Goal: Register for event/course

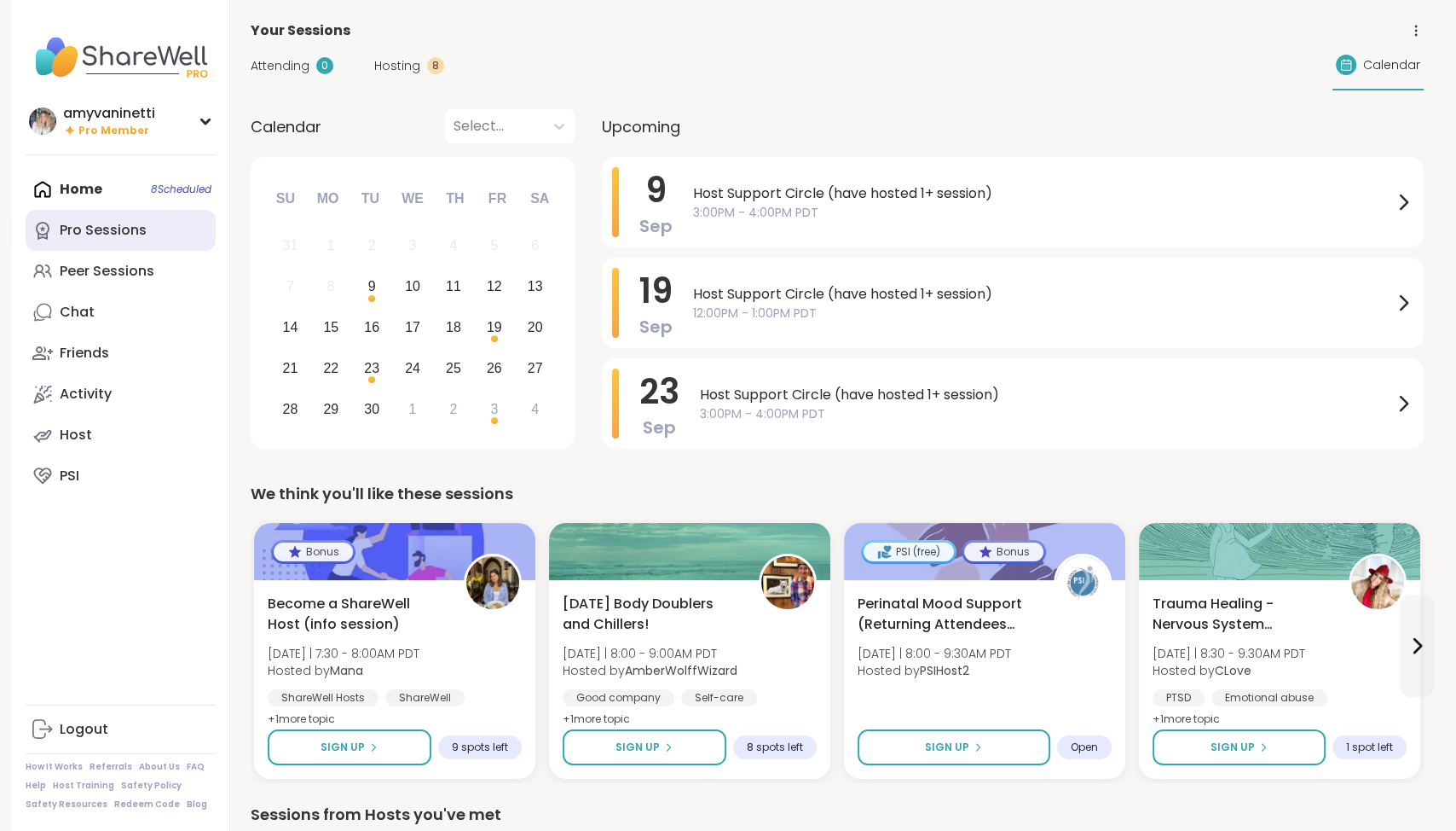
click at [104, 225] on div "Pro Sessions" at bounding box center [103, 230] width 87 height 18
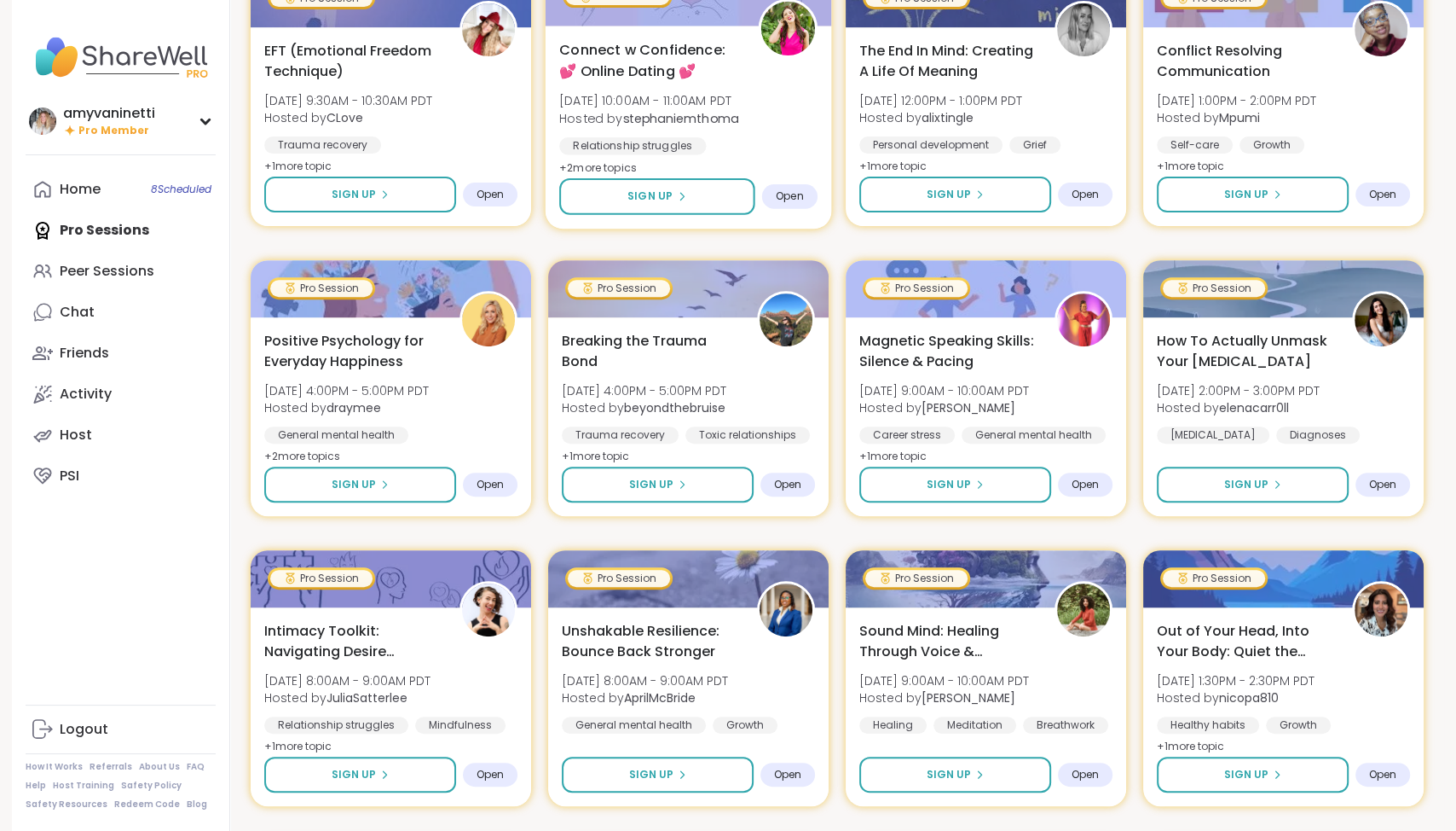
scroll to position [292, 0]
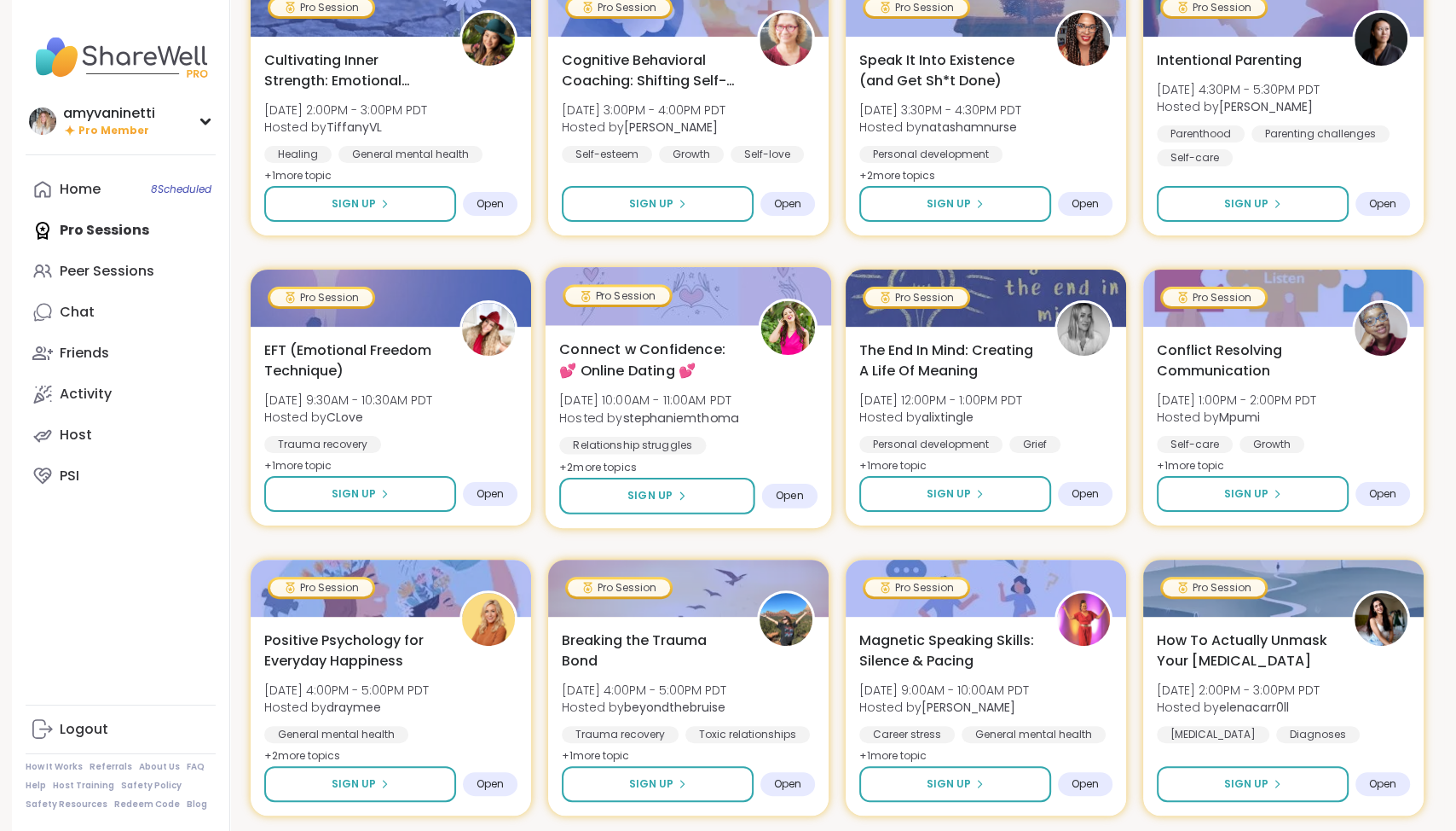
click at [670, 347] on span "Connect w Confidence: 💕 Online Dating 💕" at bounding box center [649, 360] width 180 height 42
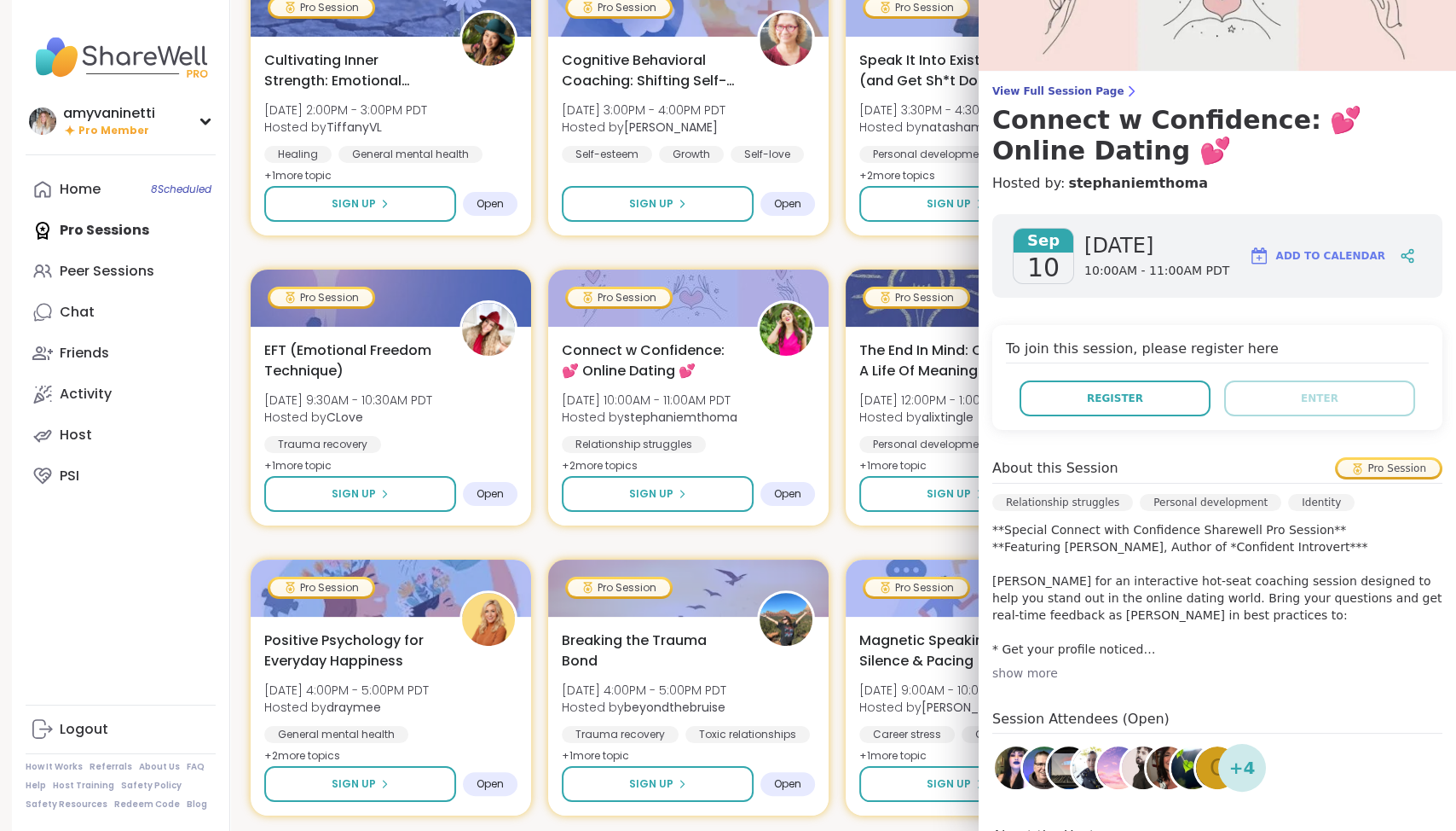
scroll to position [152, 0]
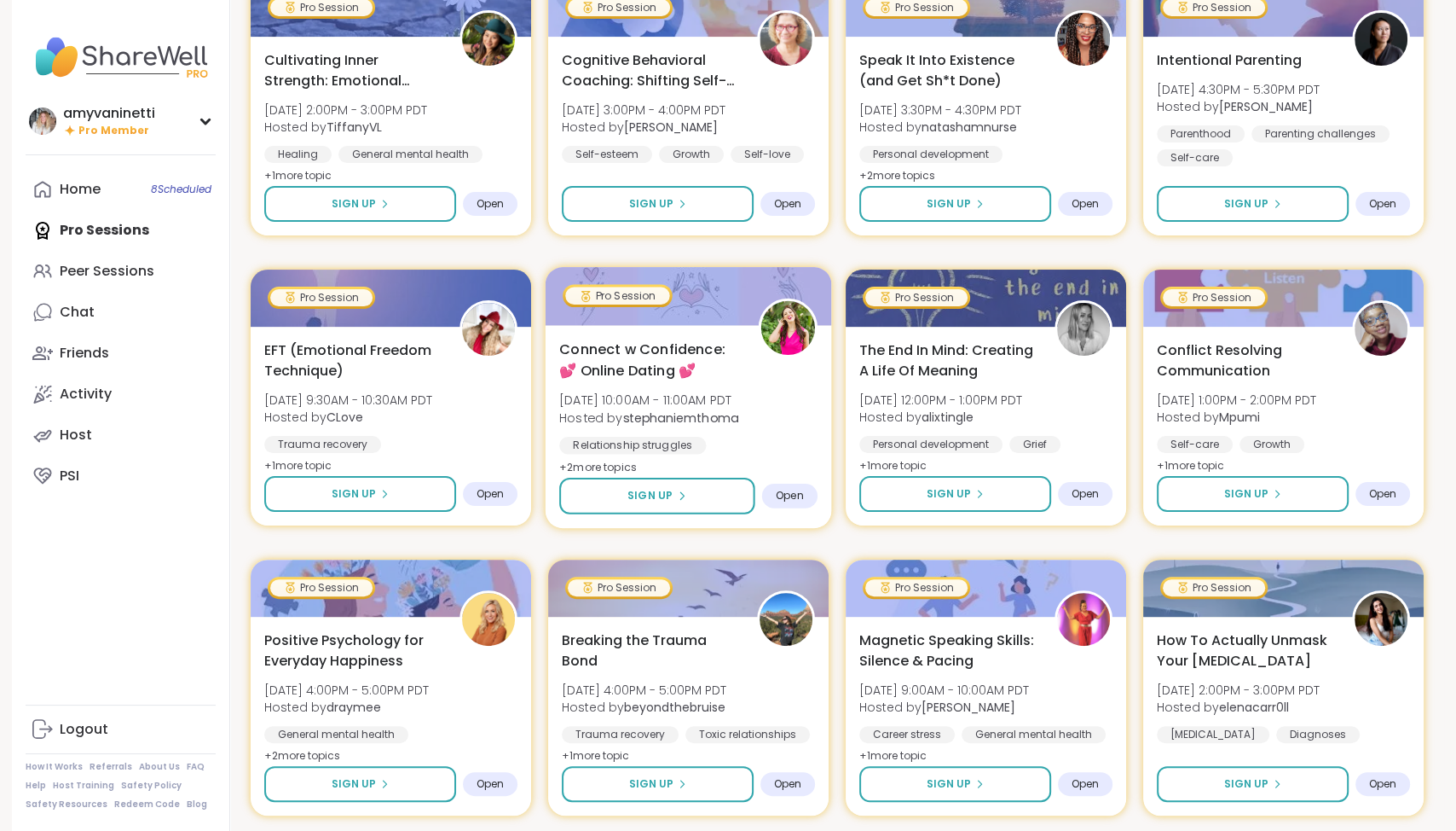
click at [684, 340] on span "Connect w Confidence: 💕 Online Dating 💕" at bounding box center [649, 360] width 180 height 42
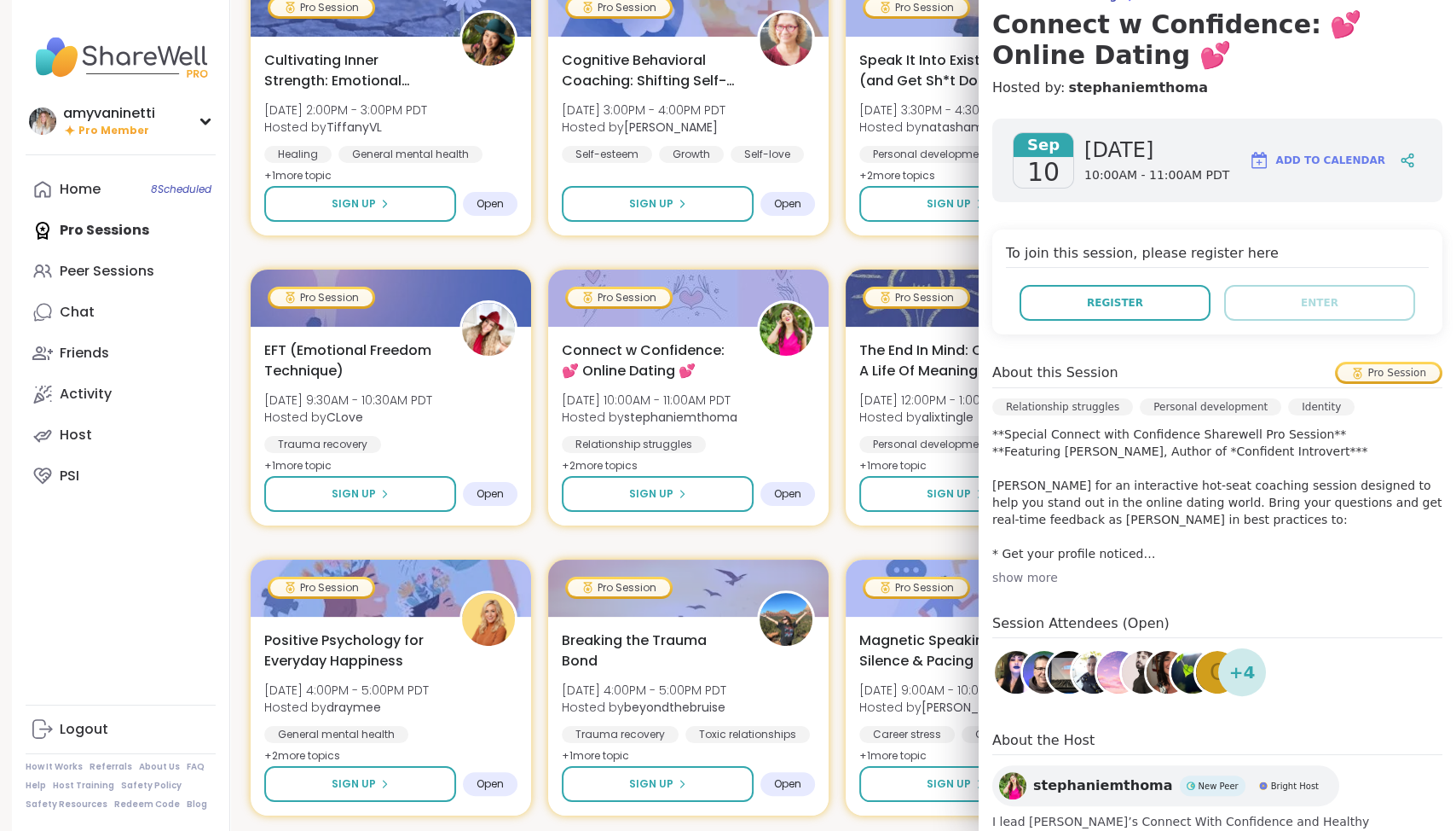
scroll to position [0, 0]
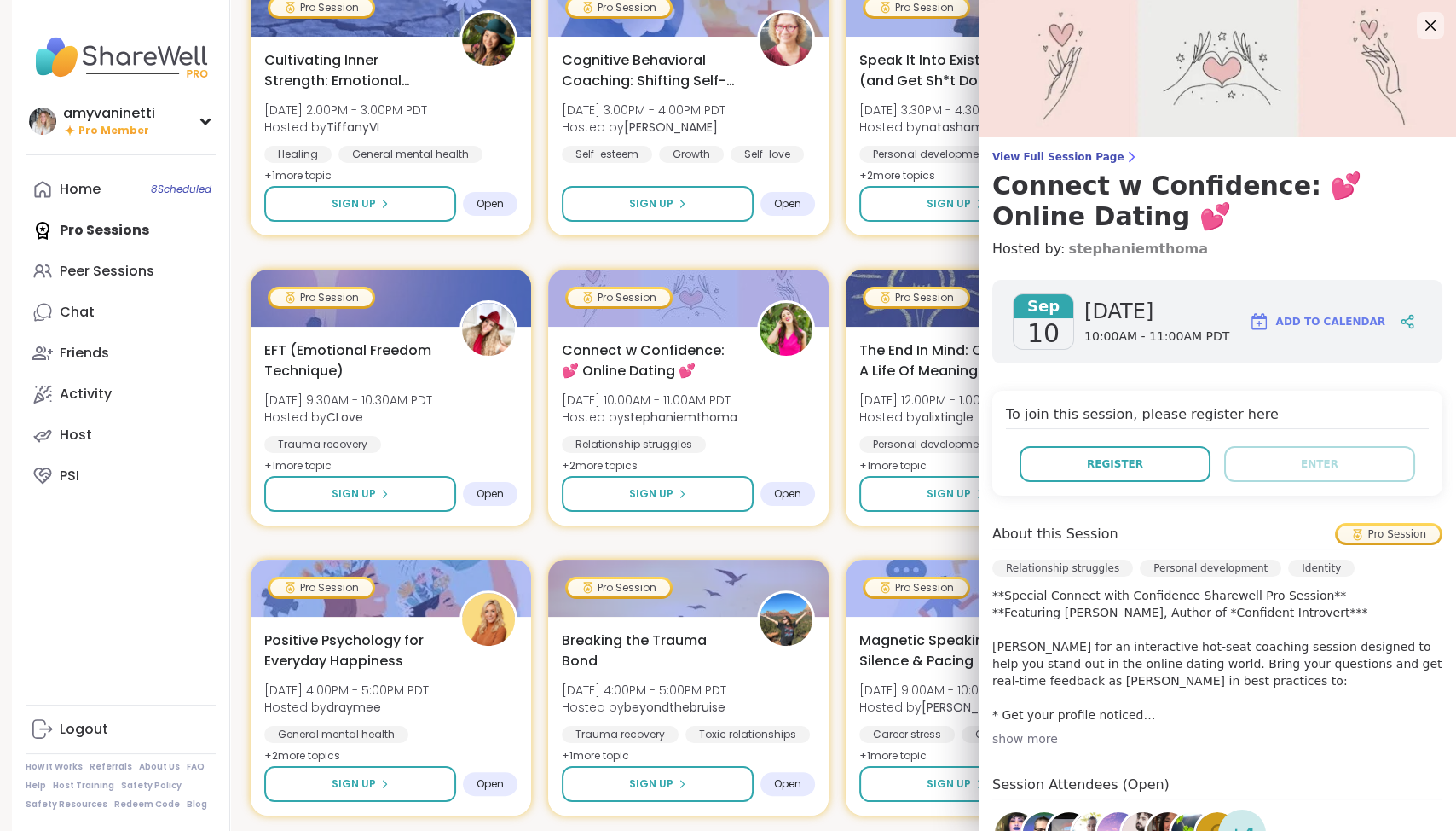
click at [1110, 249] on link "stephaniemthoma" at bounding box center [1138, 248] width 139 height 20
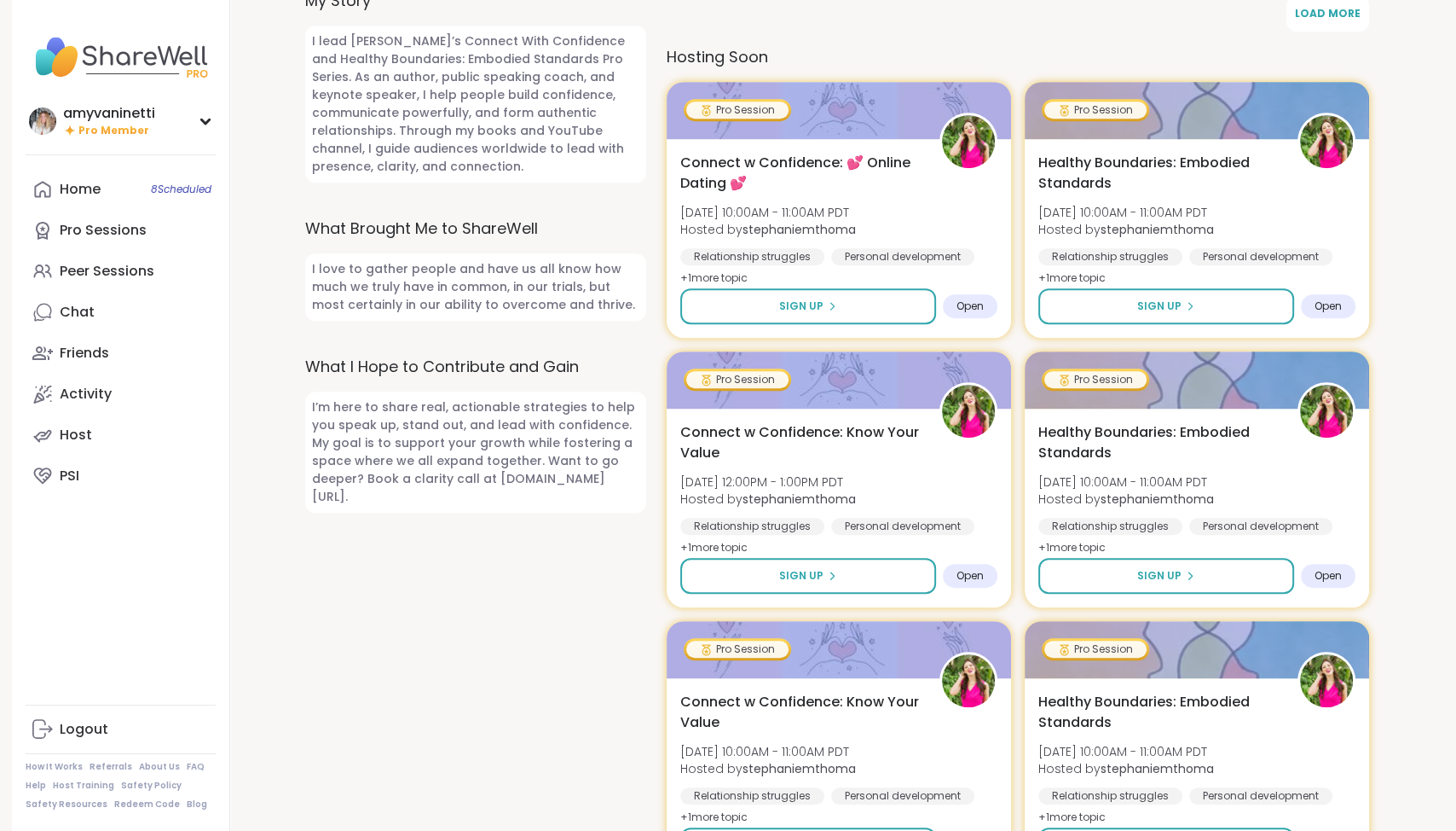
scroll to position [815, 0]
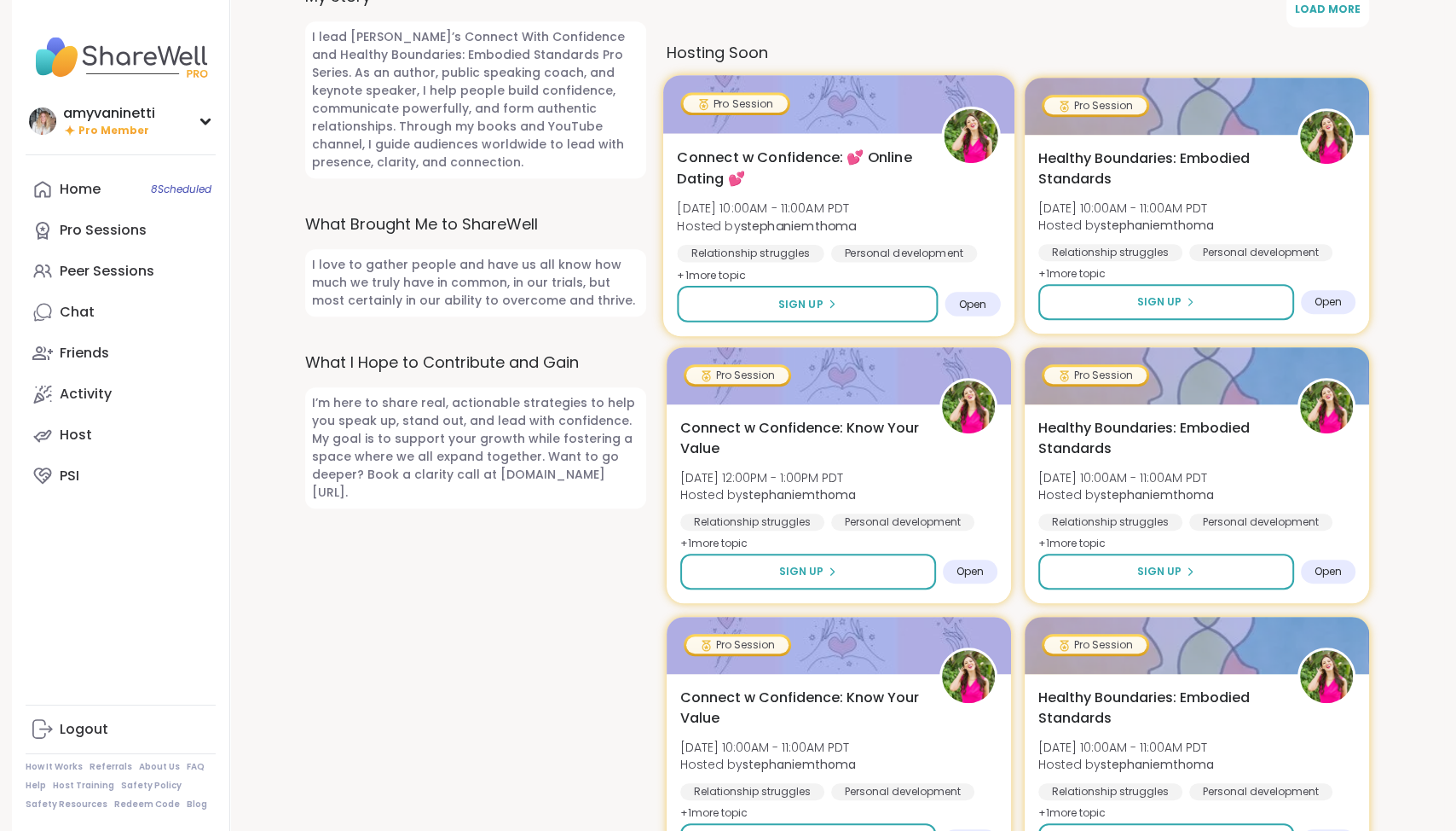
click at [805, 151] on span "Connect w Confidence: 💕 Online Dating 💕" at bounding box center [800, 168] width 246 height 42
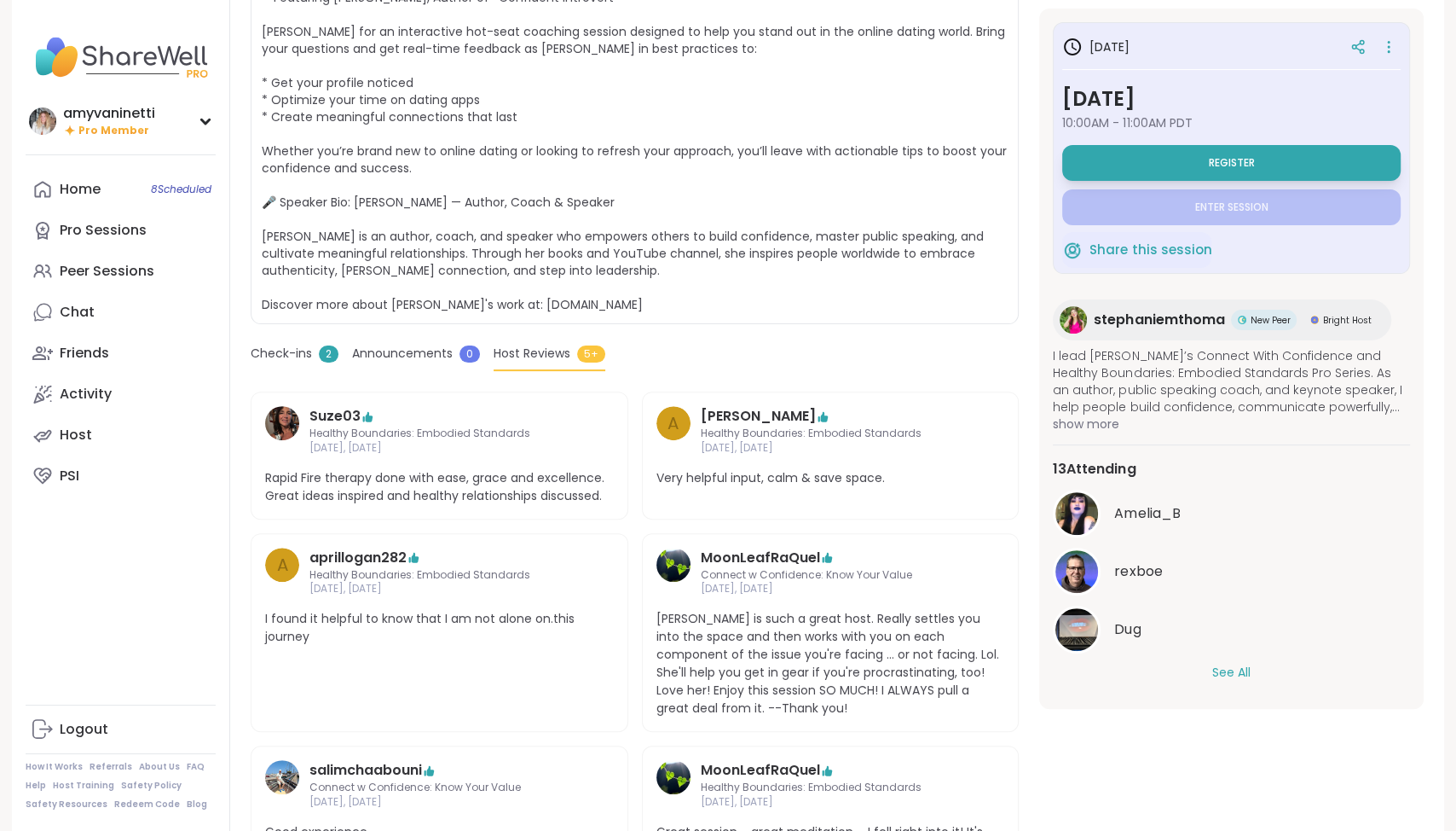
scroll to position [506, 0]
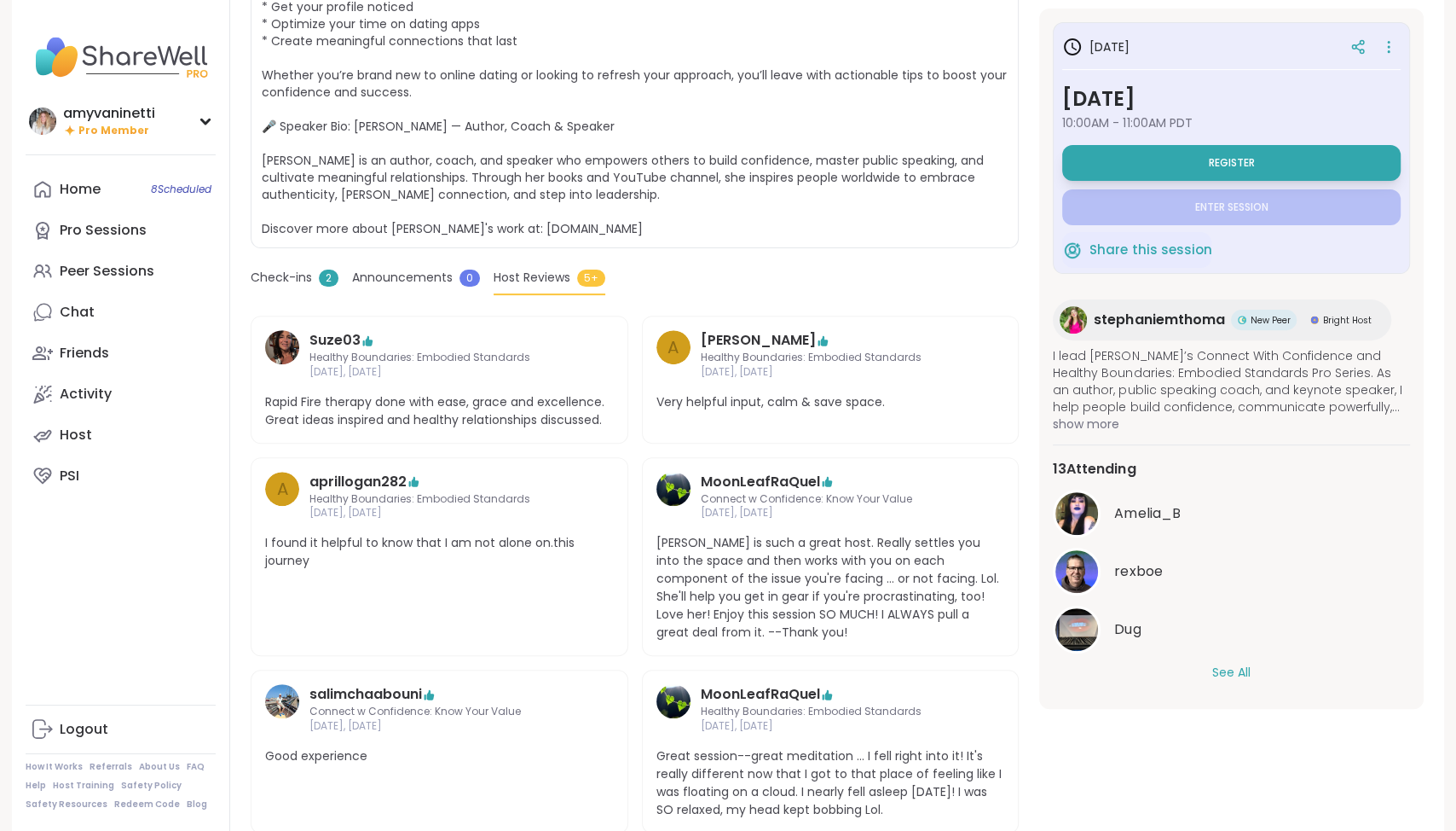
click at [1226, 670] on button "See All" at bounding box center [1231, 672] width 39 height 18
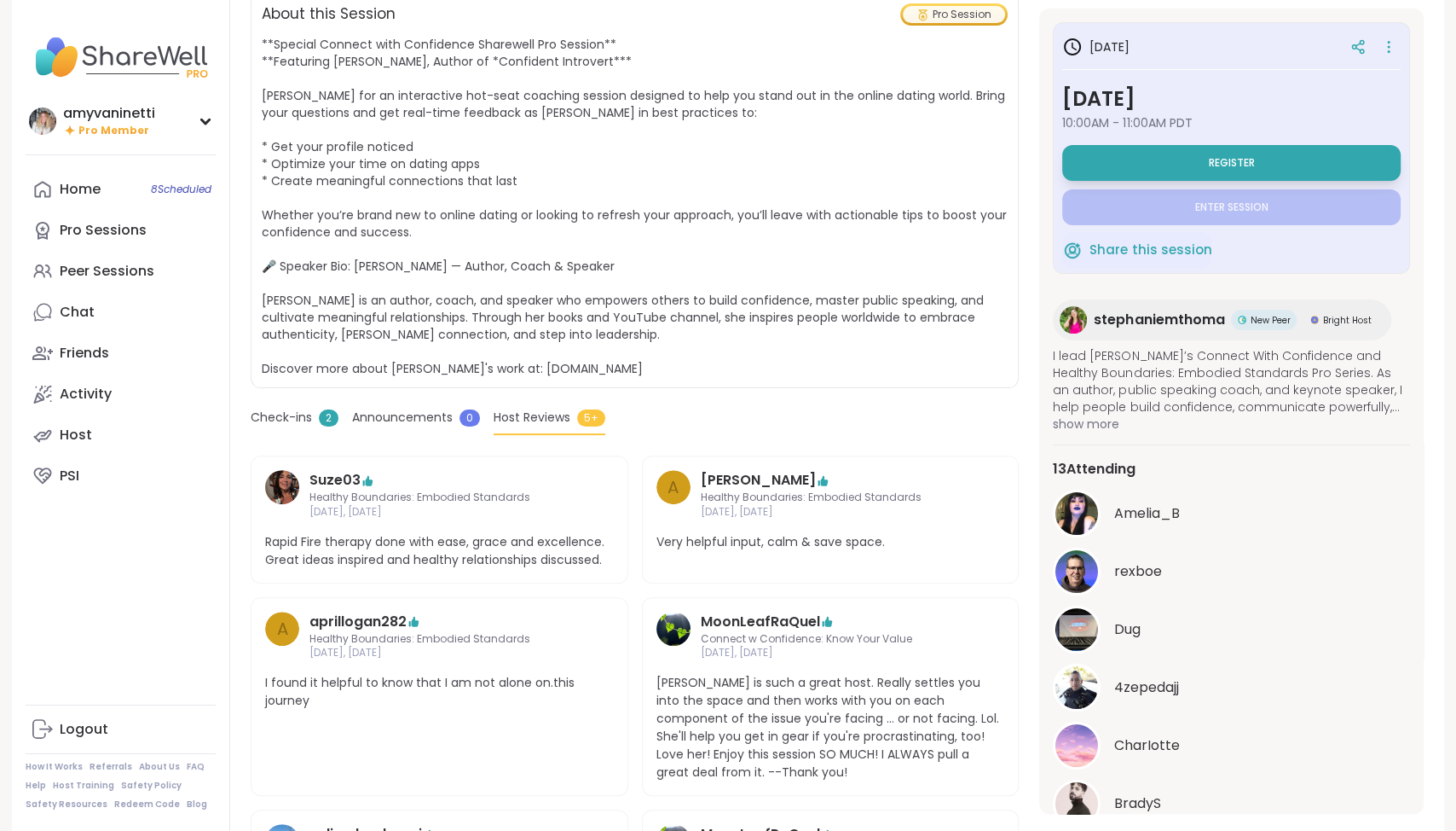
scroll to position [0, 0]
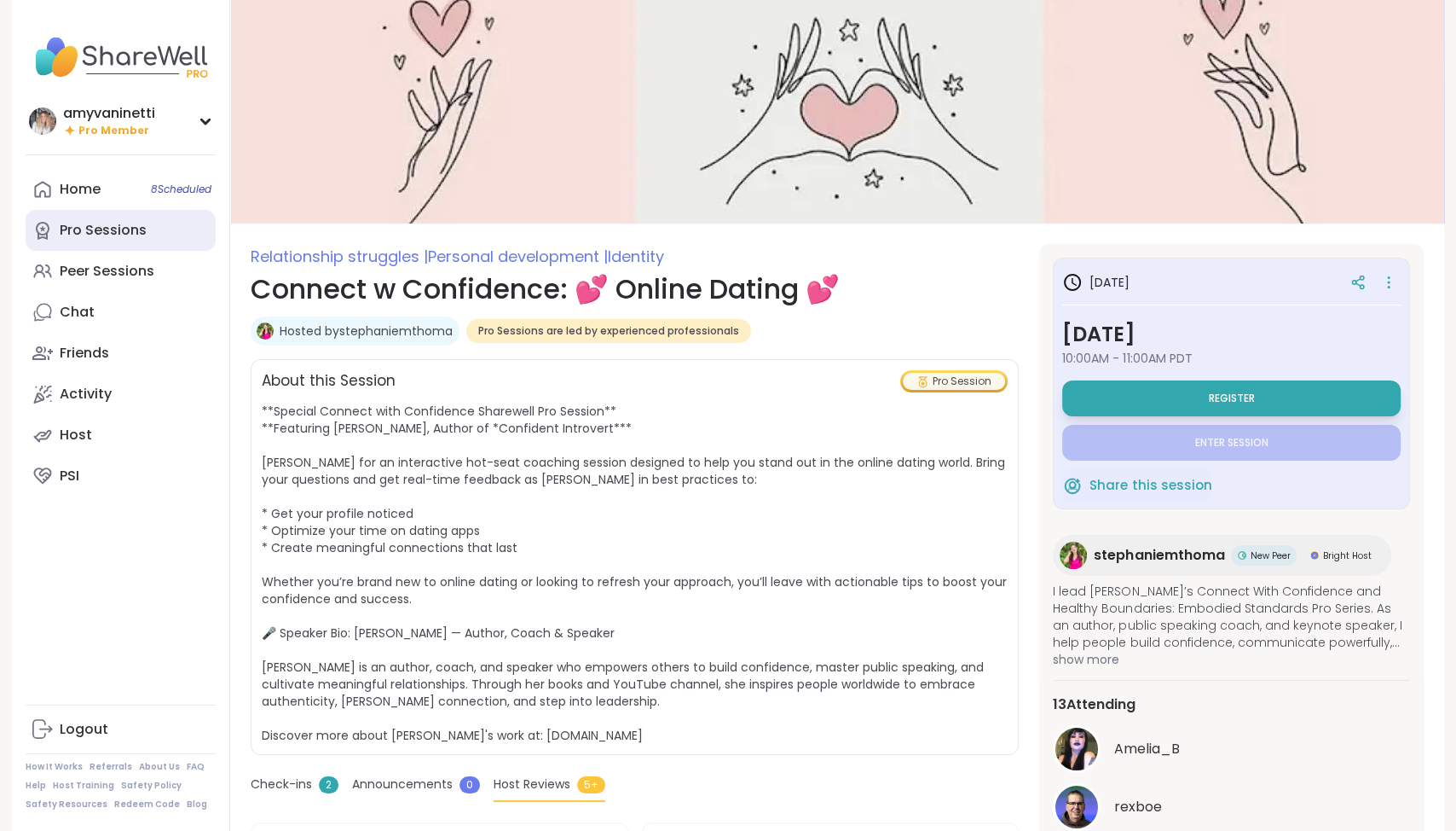
click at [129, 233] on div "Pro Sessions" at bounding box center [103, 230] width 87 height 18
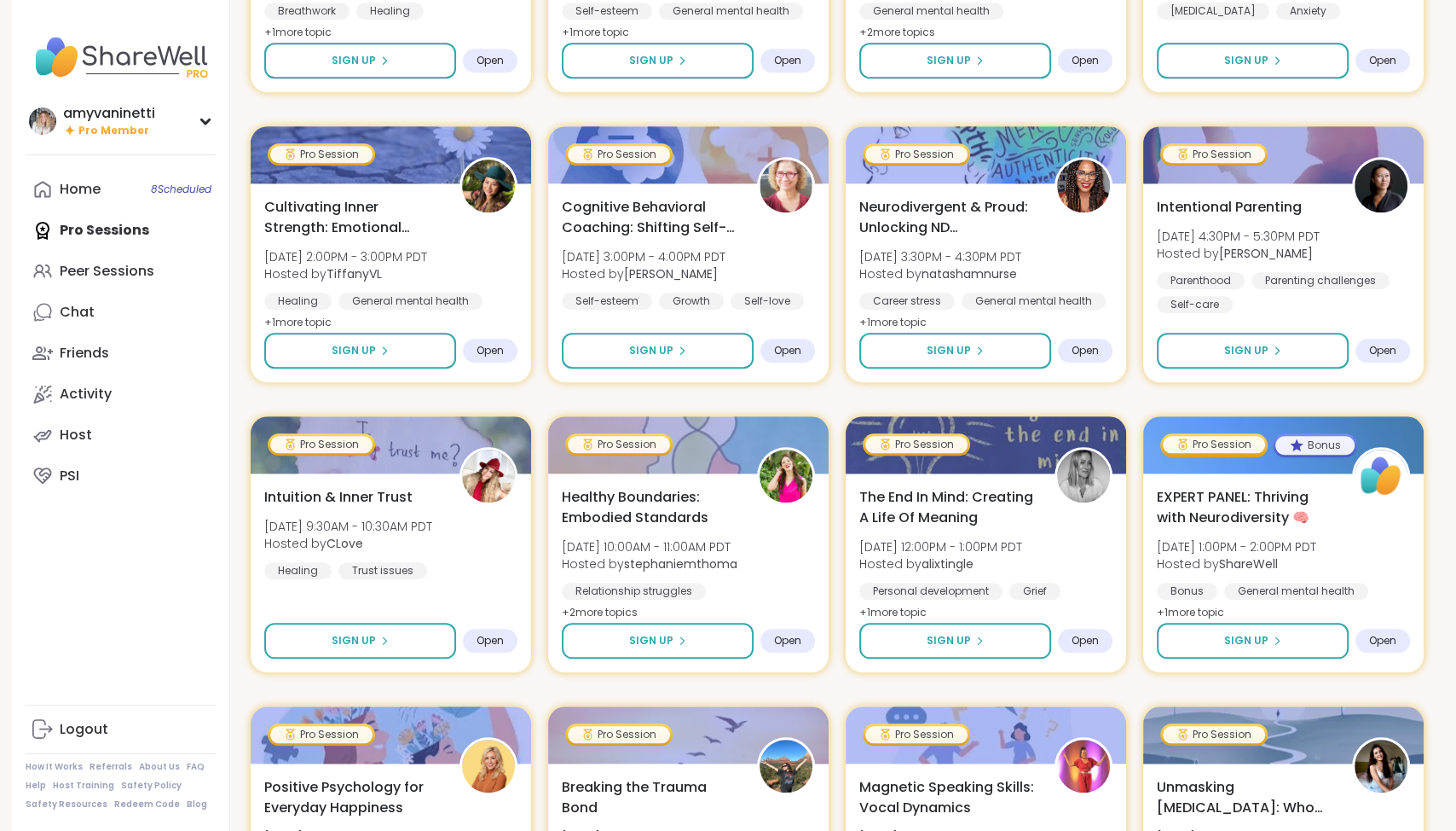
scroll to position [1638, 0]
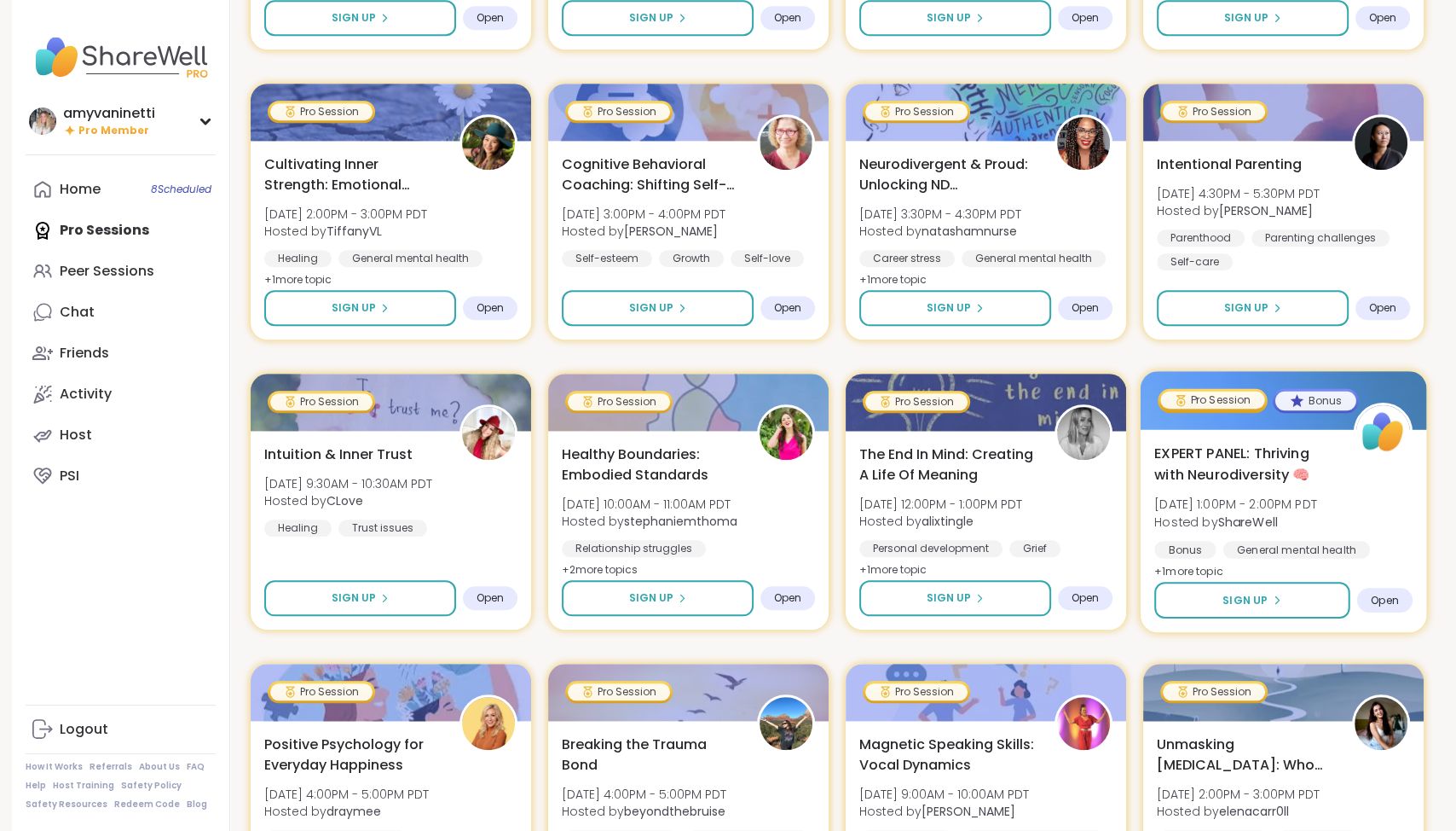
click at [1269, 447] on span "EXPERT PANEL: Thriving with Neurodiversity 🧠" at bounding box center [1244, 463] width 180 height 42
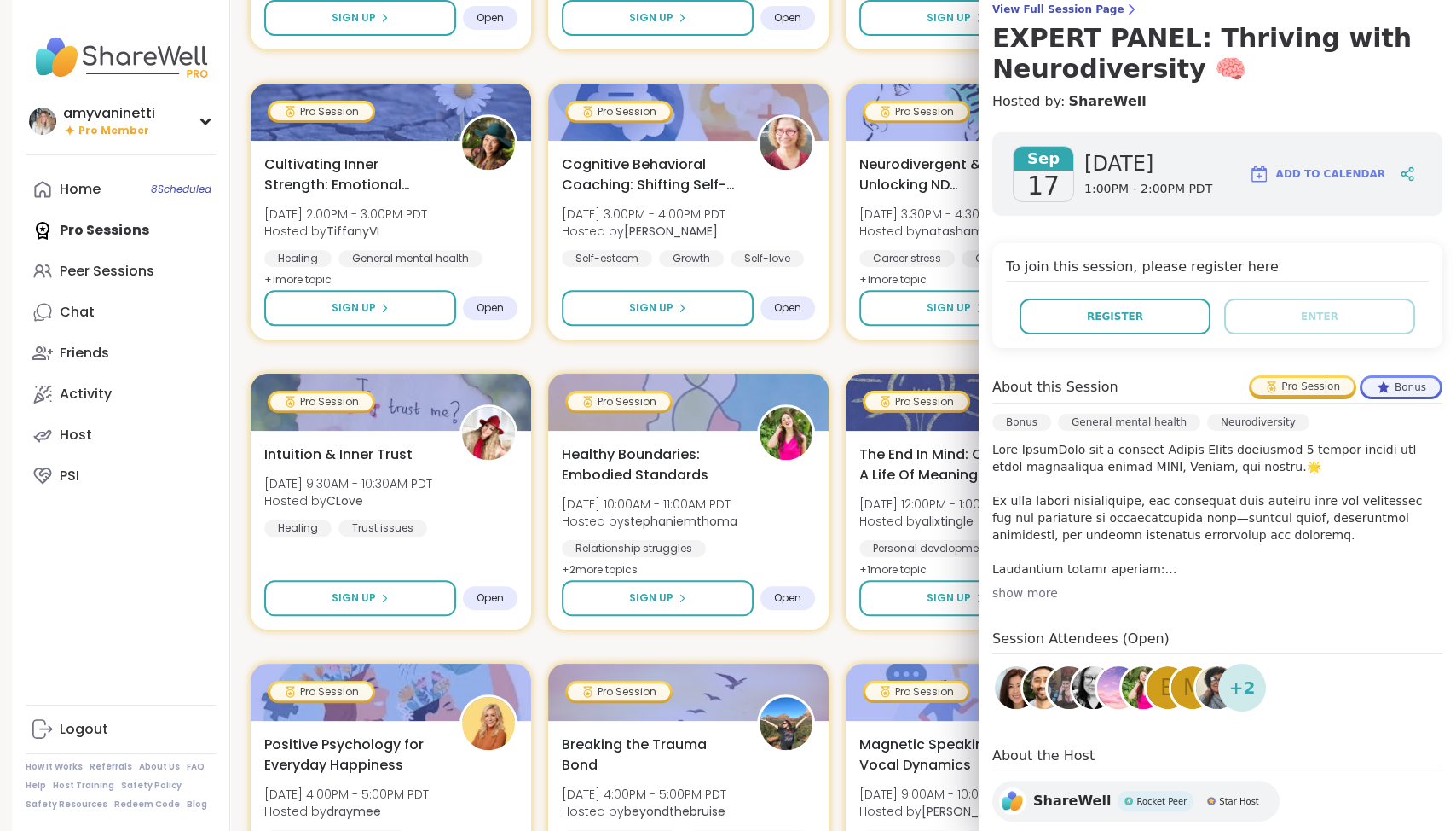
scroll to position [252, 0]
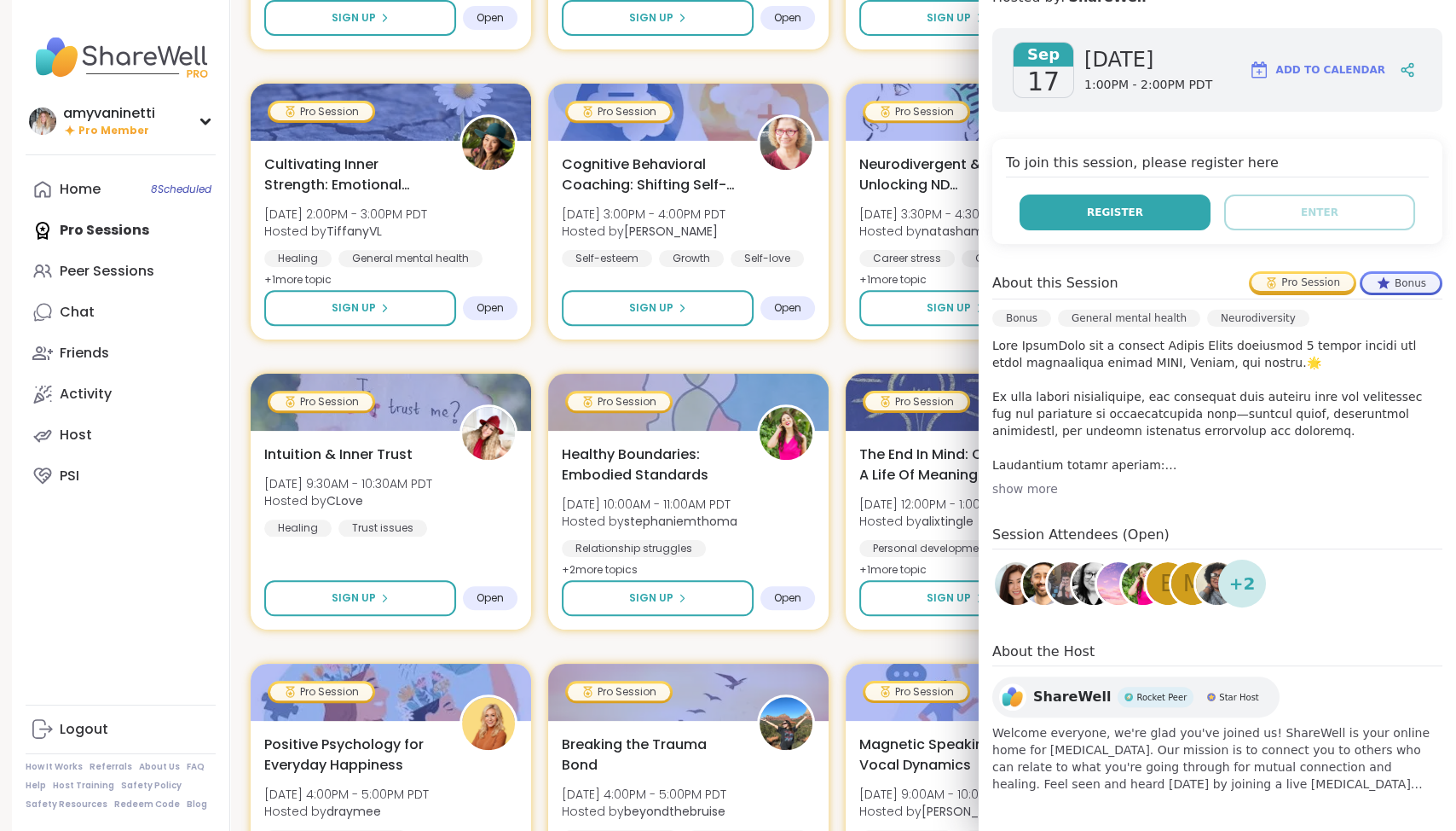
click at [1120, 204] on span "Register" at bounding box center [1115, 211] width 56 height 15
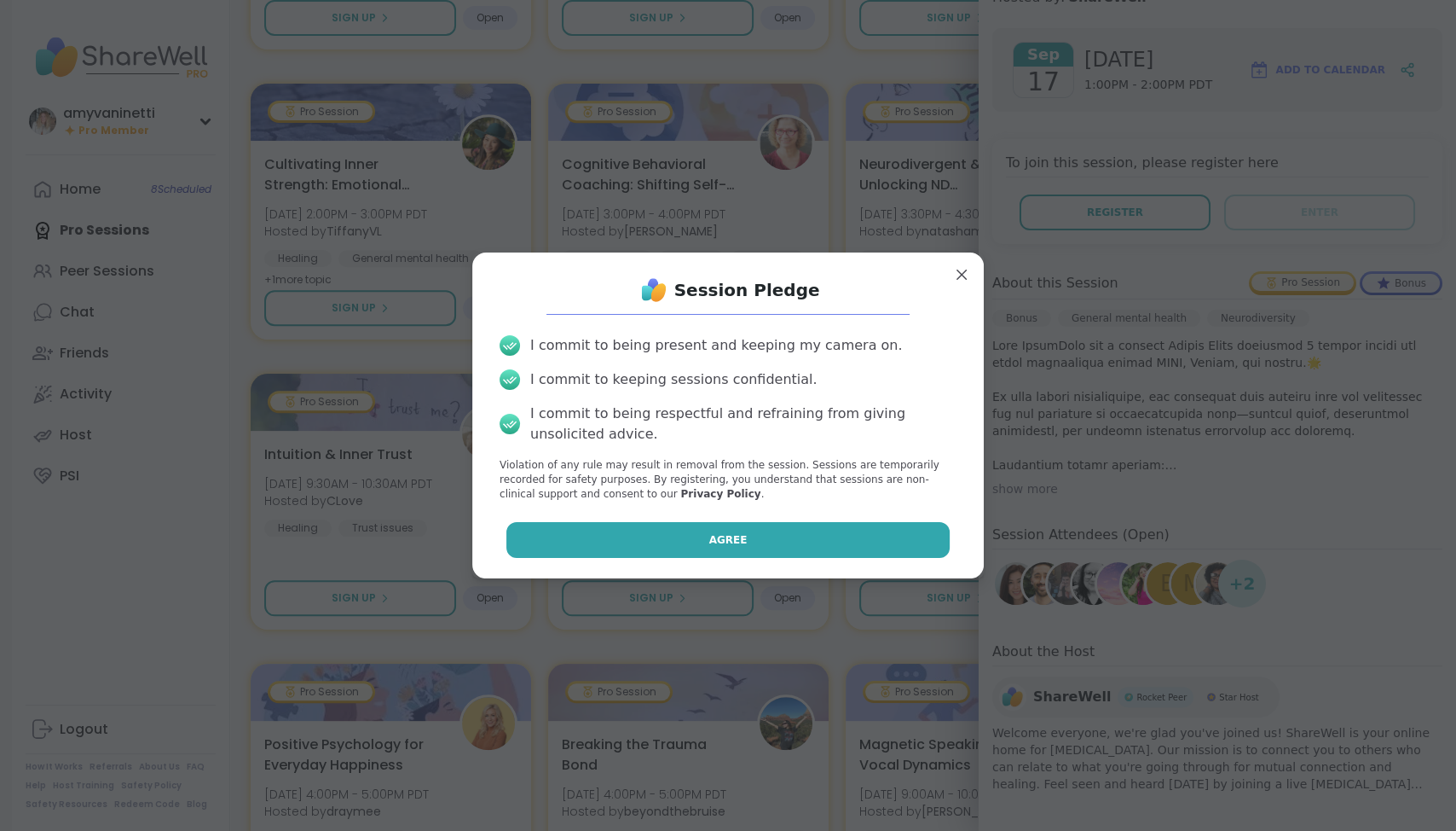
click at [667, 536] on button "Agree" at bounding box center [728, 540] width 444 height 36
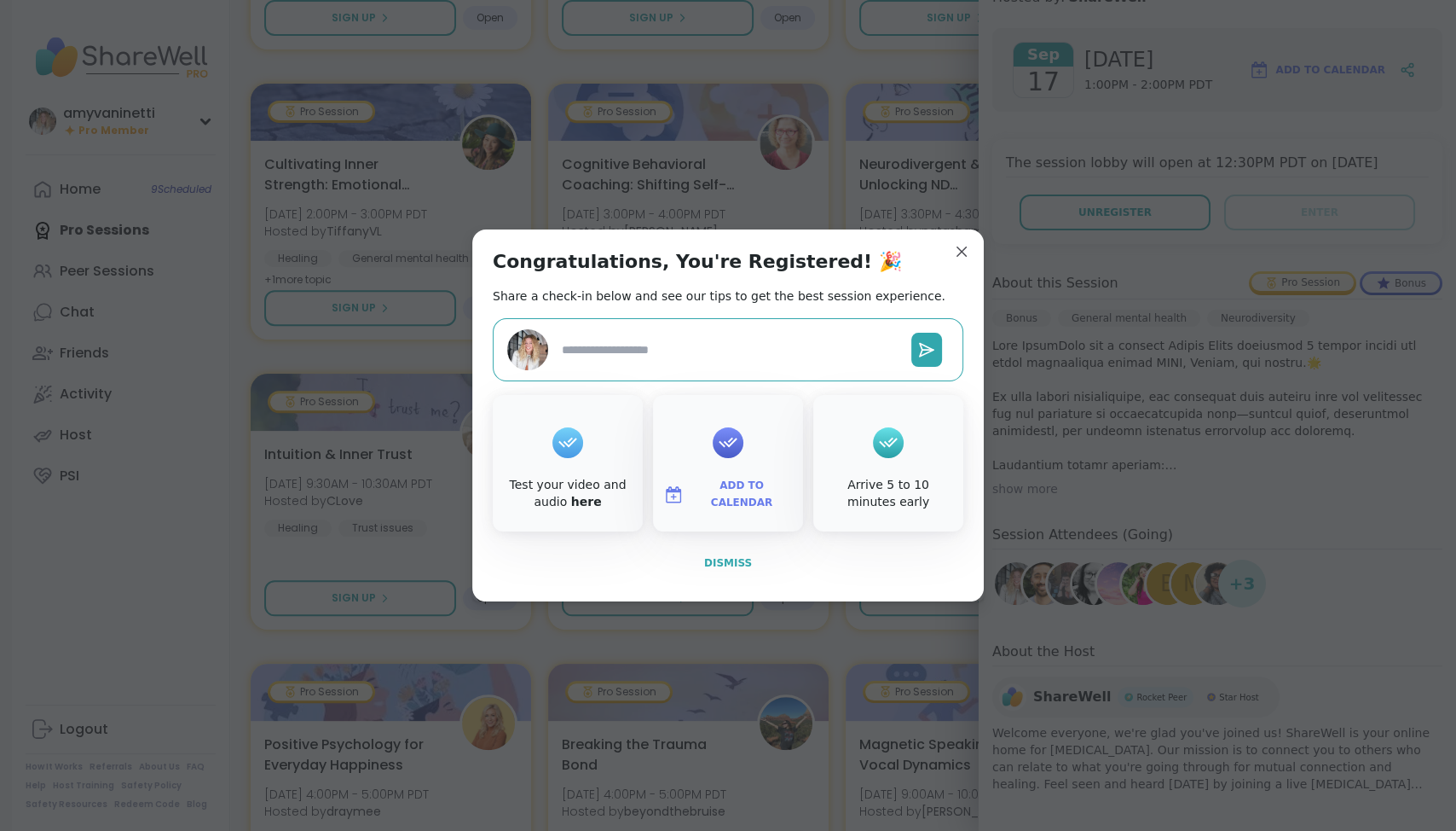
click at [737, 562] on span "Dismiss" at bounding box center [728, 563] width 47 height 12
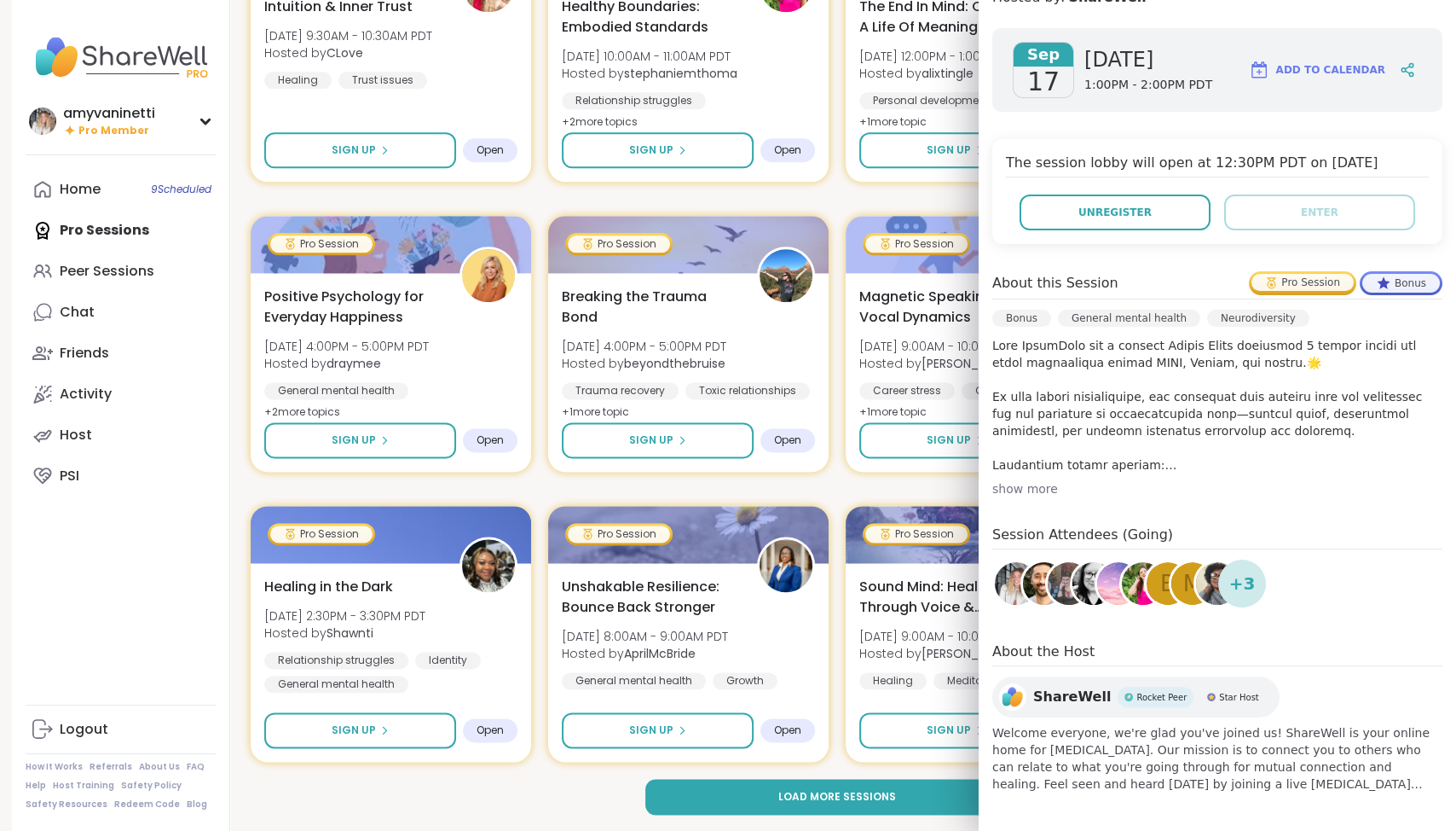
scroll to position [0, 0]
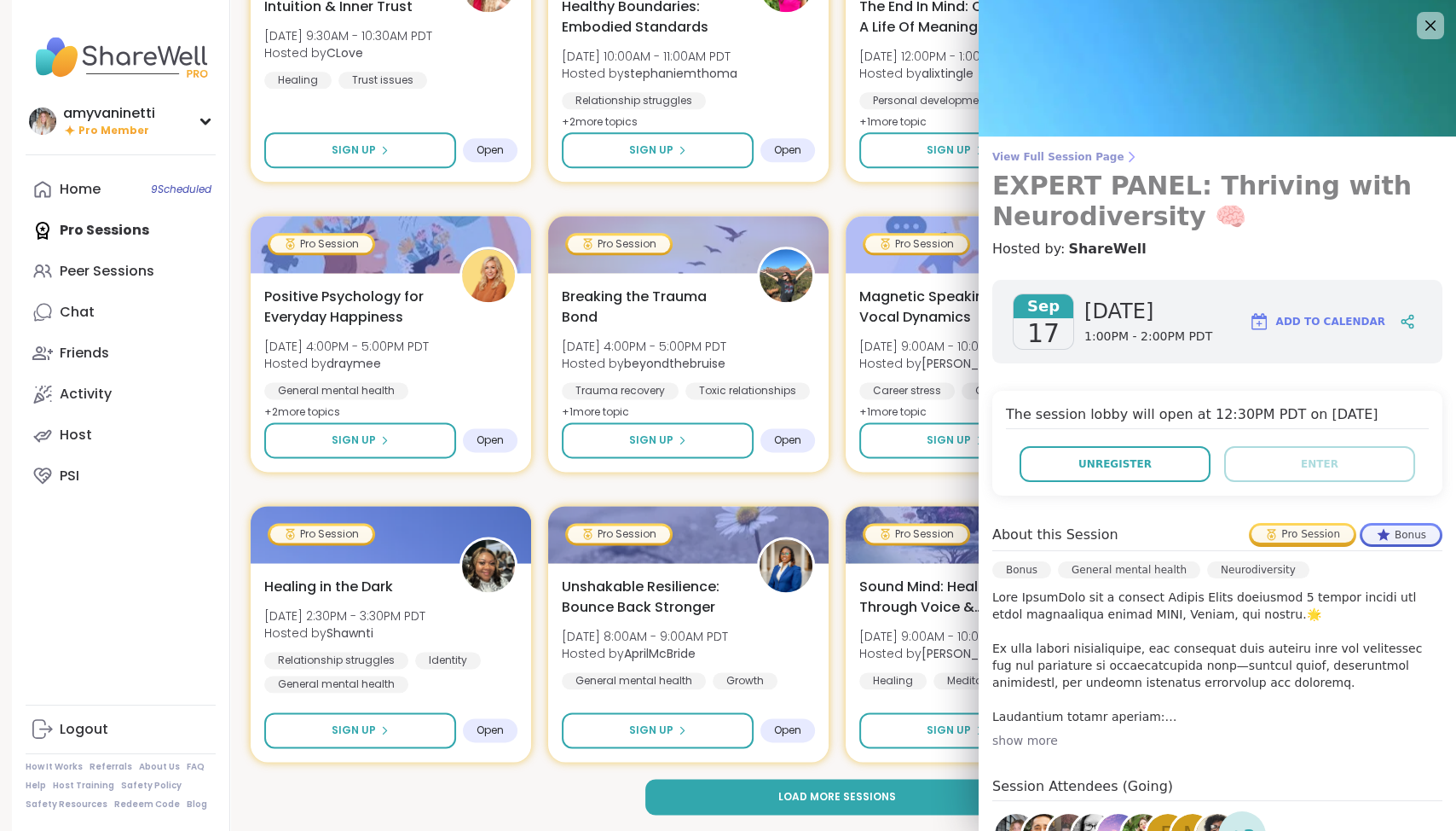
click at [1024, 157] on span "View Full Session Page" at bounding box center [1217, 157] width 450 height 14
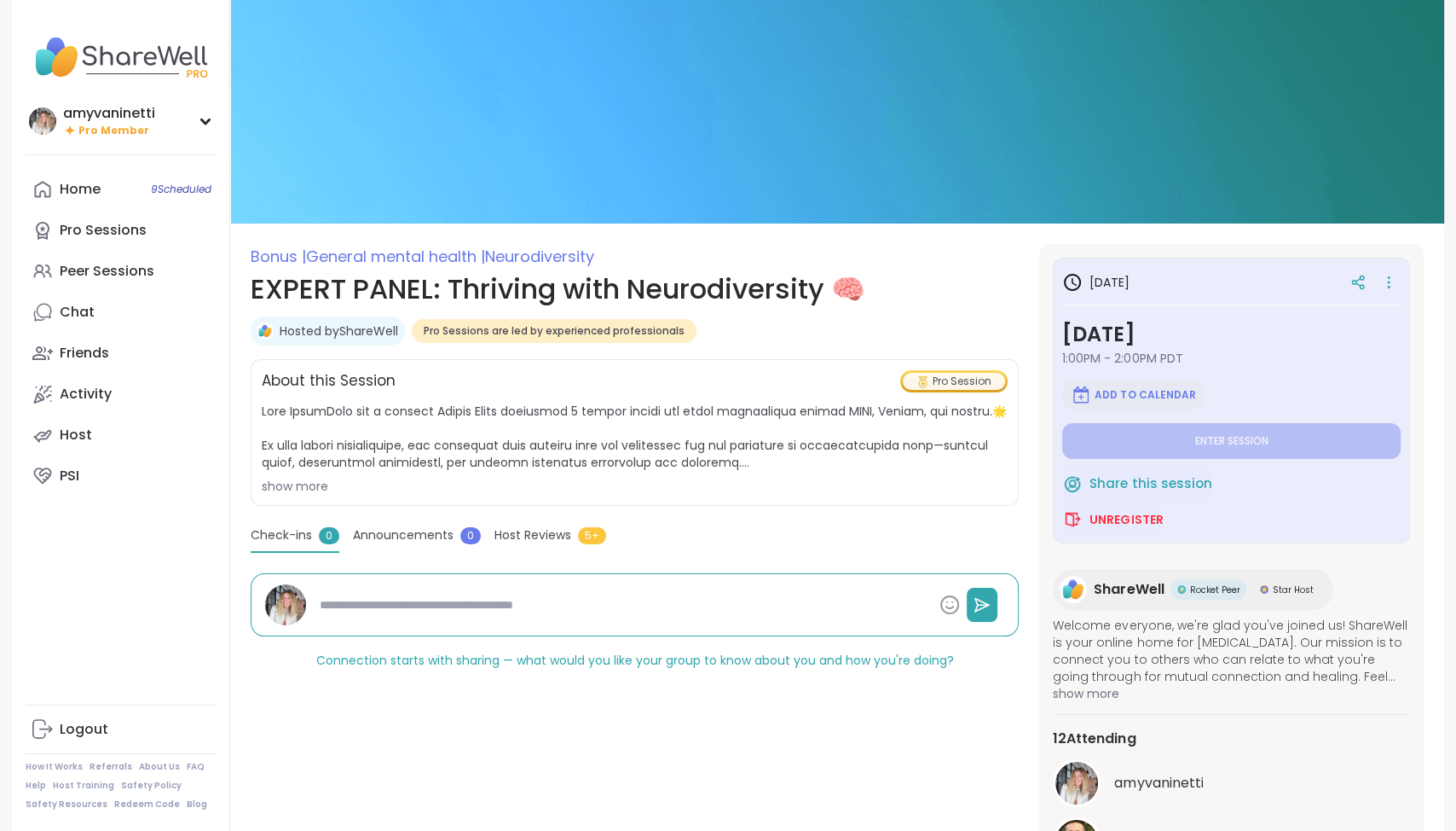
click at [1131, 390] on span "Add to Calendar" at bounding box center [1145, 395] width 101 height 14
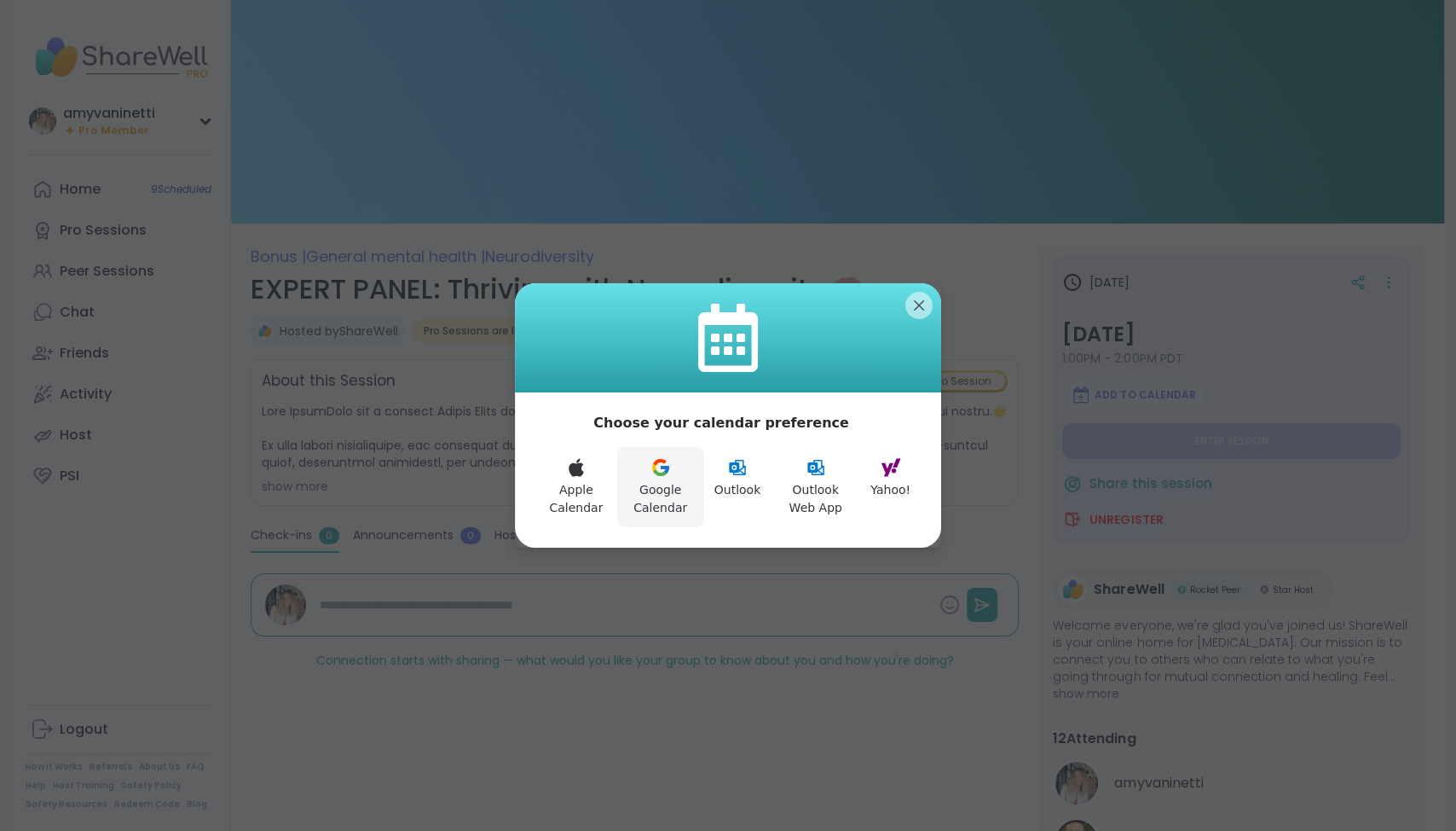
click at [660, 486] on button "Google Calendar" at bounding box center [660, 486] width 87 height 80
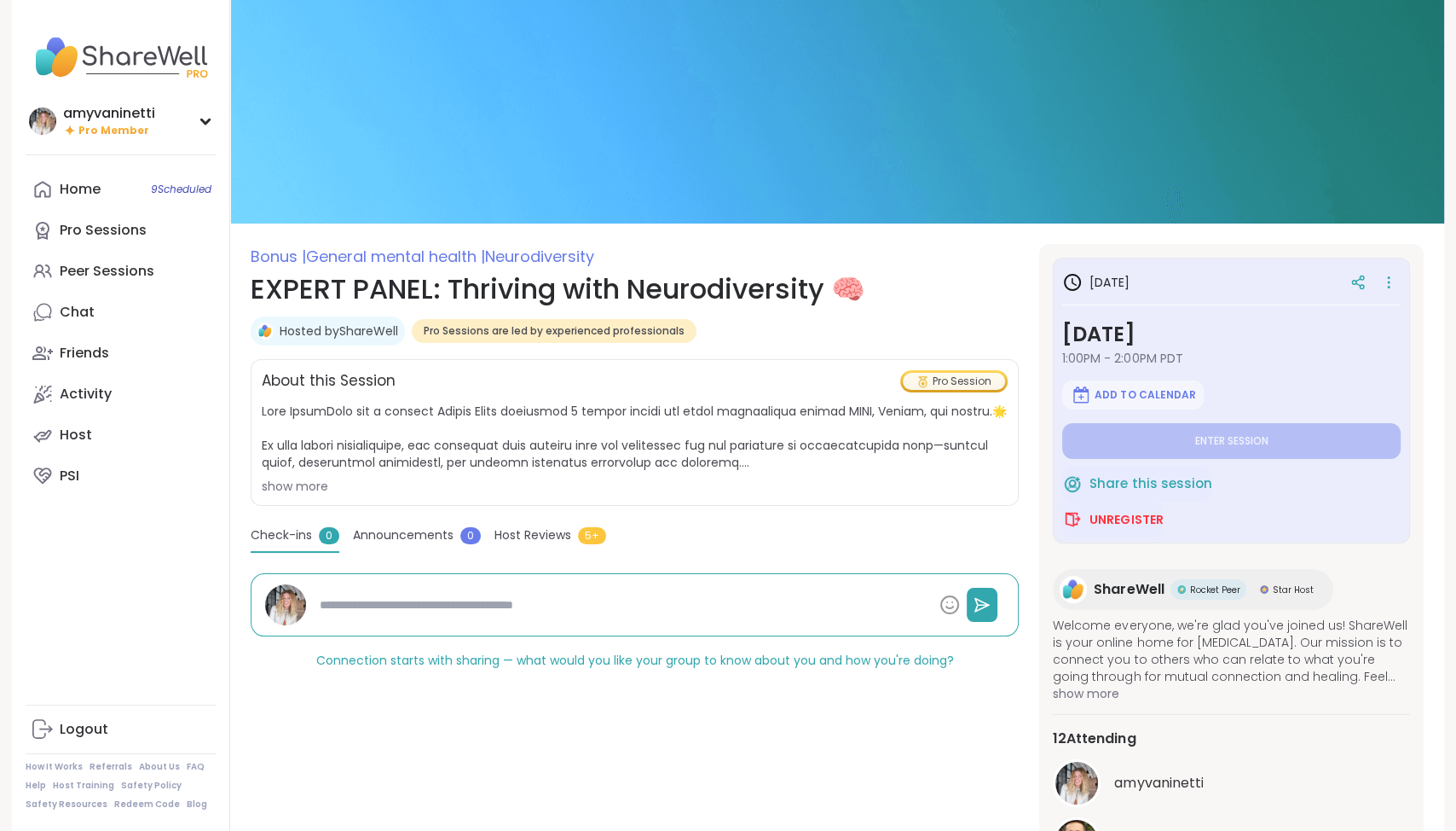
type textarea "*"
